Goal: Navigation & Orientation: Find specific page/section

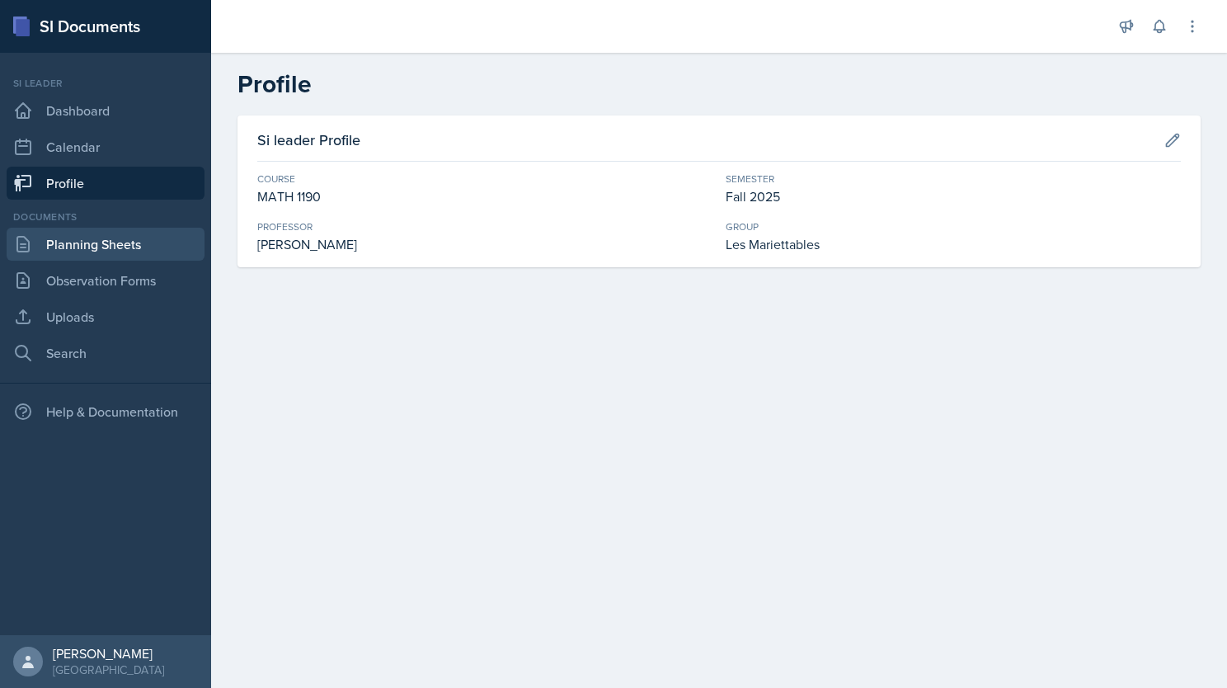
click at [90, 253] on link "Planning Sheets" at bounding box center [106, 244] width 198 height 33
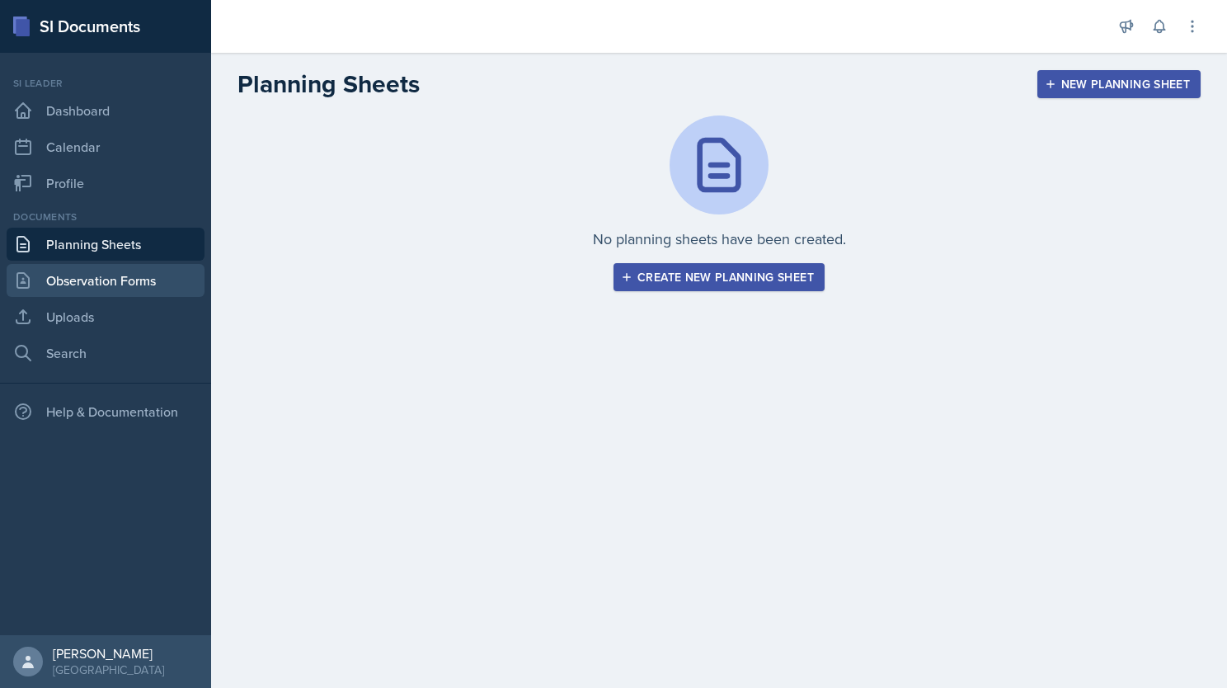
click at [83, 281] on link "Observation Forms" at bounding box center [106, 280] width 198 height 33
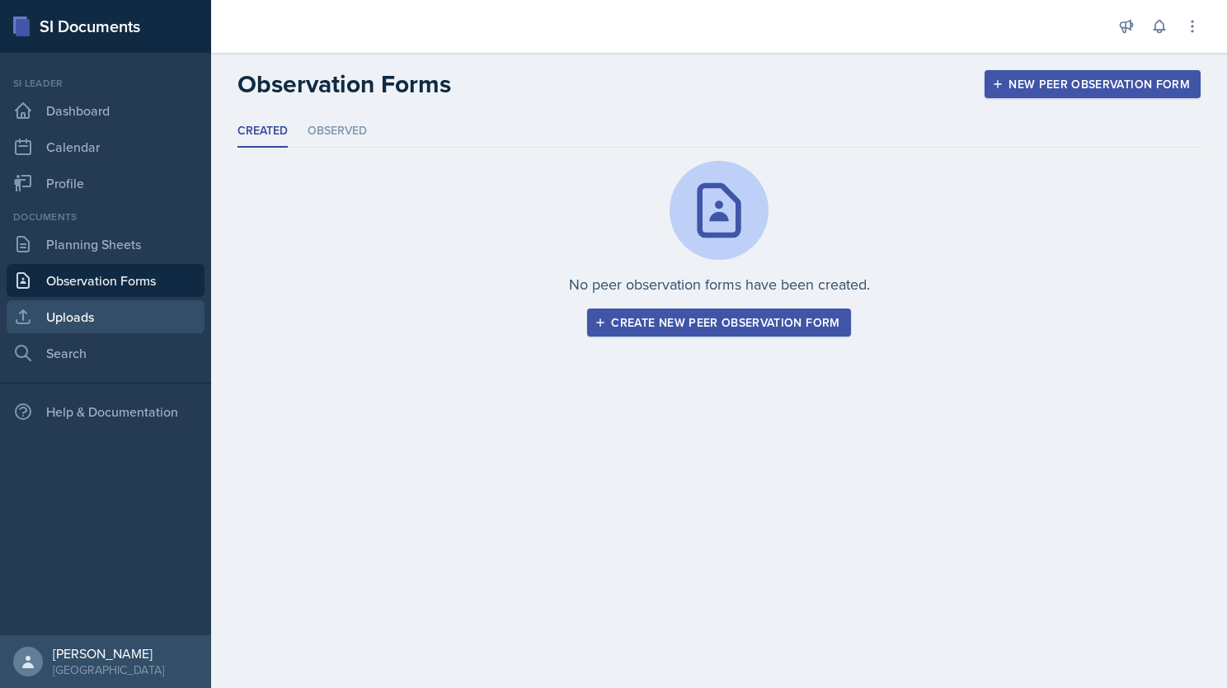
click at [103, 318] on link "Uploads" at bounding box center [106, 316] width 198 height 33
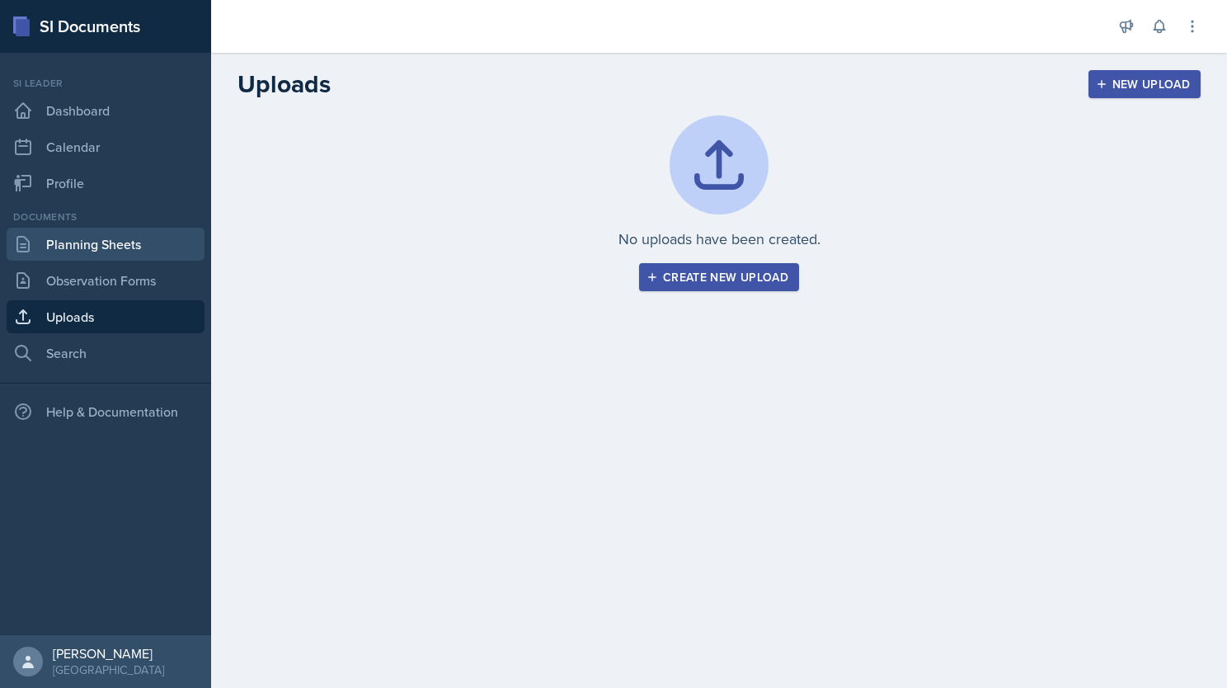
click at [126, 243] on link "Planning Sheets" at bounding box center [106, 244] width 198 height 33
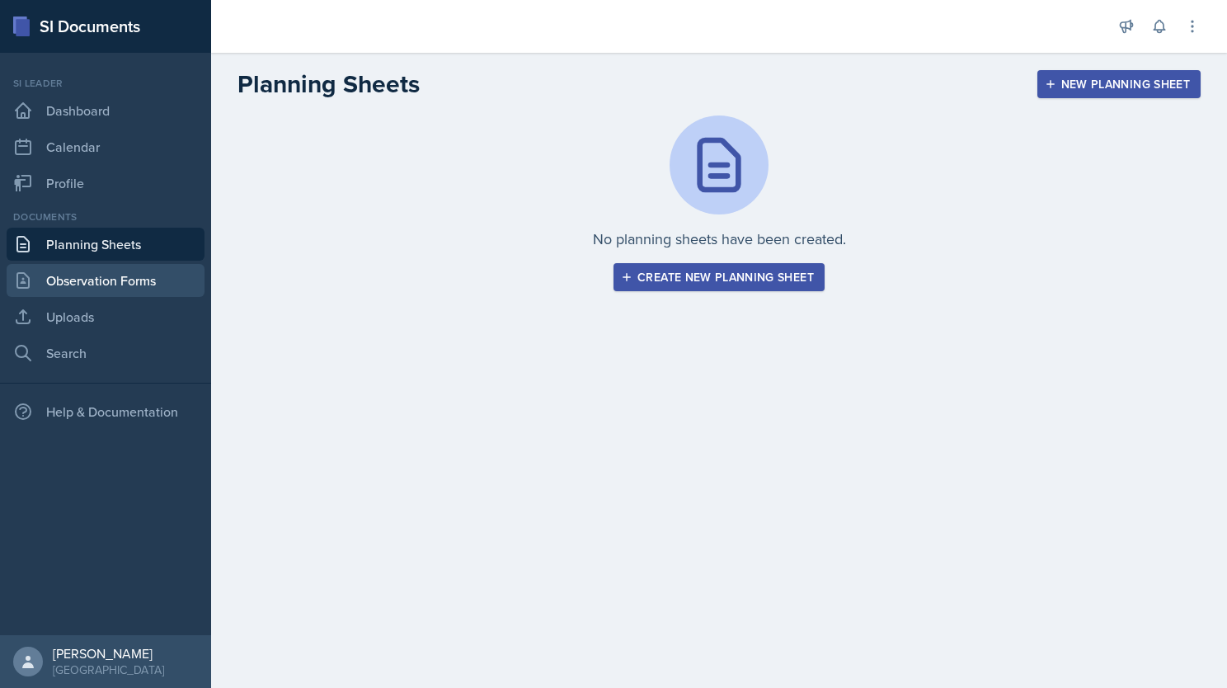
click at [92, 282] on link "Observation Forms" at bounding box center [106, 280] width 198 height 33
